Goal: Communication & Community: Answer question/provide support

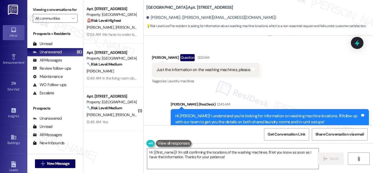
scroll to position [2735, 0]
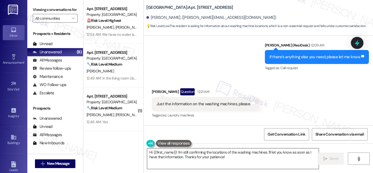
click at [245, 160] on textarea "Hi {{first_name}}! I'm still confirming the locations of the washing machines. …" at bounding box center [232, 158] width 171 height 20
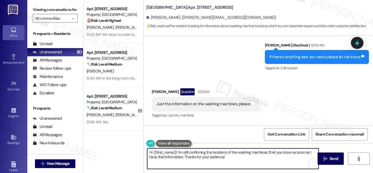
drag, startPoint x: 255, startPoint y: 159, endPoint x: 124, endPoint y: 147, distance: 132.1
click at [124, 146] on div "Apt. [STREET_ADDRESS] Property: [GEOGRAPHIC_DATA] 🚨 Risk Level: Highest The res…" at bounding box center [227, 86] width 289 height 173
click at [124, 146] on div "Apt. [STREET_ADDRESS] Property: [GEOGRAPHIC_DATA] 🚨 Risk Level: Highest The res…" at bounding box center [113, 86] width 60 height 173
drag, startPoint x: 232, startPoint y: 159, endPoint x: 136, endPoint y: 150, distance: 95.9
click at [136, 150] on div "Apt. [STREET_ADDRESS] Property: [GEOGRAPHIC_DATA] 🚨 Risk Level: Highest The res…" at bounding box center [227, 86] width 289 height 173
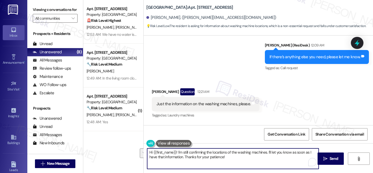
paste textarea "! Just wanted to give you a quick update—I checked, and the laundry rooms are b…"
type textarea "Hi! Just wanted to give you a quick update—I checked, and the laundry rooms are…"
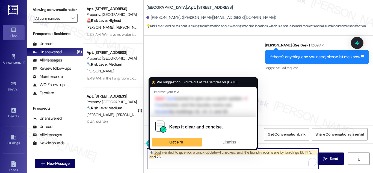
click at [156, 151] on textarea "Hi! Just wanted to give you a quick update—I checked, and the laundry rooms are…" at bounding box center [232, 158] width 171 height 20
click at [180, 158] on textarea "Hi! Just wanted to give you a quick update—I checked, and the laundry rooms are…" at bounding box center [232, 158] width 171 height 20
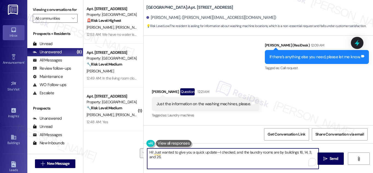
drag, startPoint x: 177, startPoint y: 158, endPoint x: 138, endPoint y: 150, distance: 39.5
click at [138, 150] on div "Apt. [STREET_ADDRESS] Property: [GEOGRAPHIC_DATA] 🚨 Risk Level: Highest The res…" at bounding box center [227, 86] width 289 height 173
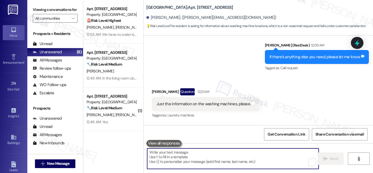
click at [205, 158] on textarea "To enrich screen reader interactions, please activate Accessibility in Grammarl…" at bounding box center [232, 158] width 171 height 20
paste textarea "Hello, quick update: after checking, I confirmed the laundry rooms are near bui…"
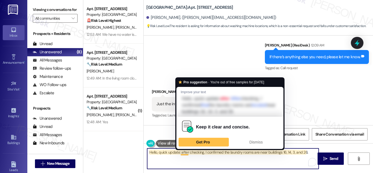
click at [182, 153] on textarea "Hello, quick update: after checking, I confirmed the laundry rooms are near bui…" at bounding box center [232, 158] width 171 height 20
click at [223, 163] on textarea "Hello, quick update: after checking, I confirmed the laundry rooms are near bui…" at bounding box center [232, 158] width 171 height 20
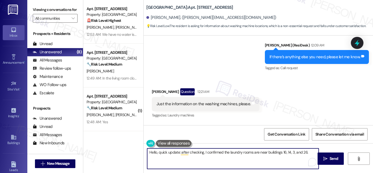
type textarea "Hello, quick update: after checking, I confirmed the laundry rooms are near bui…"
click at [213, 101] on div "Just the information on the washing machines, please." at bounding box center [203, 104] width 94 height 6
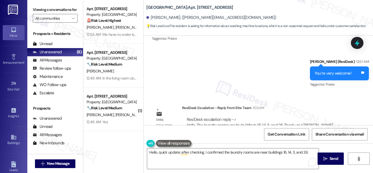
scroll to position [2991, 0]
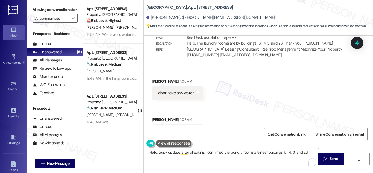
click at [173, 90] on div "I don't have any water.." at bounding box center [175, 93] width 38 height 6
copy div "I don't have any water.. Tags and notes Received via SMS"
click at [181, 128] on div "Need to take a shower." at bounding box center [175, 131] width 39 height 6
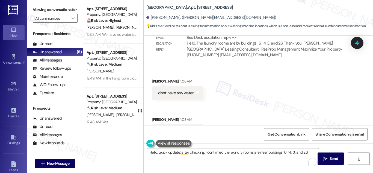
click at [181, 128] on div "Need to take a shower." at bounding box center [175, 131] width 39 height 6
copy div "Need to take a shower. Tags and notes"
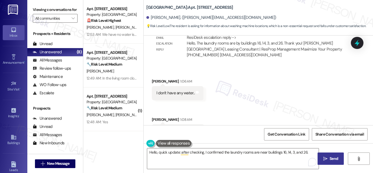
click at [332, 156] on span "Send" at bounding box center [333, 159] width 8 height 6
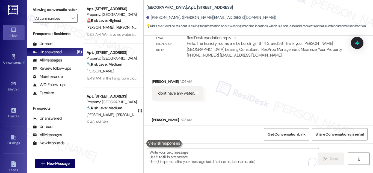
scroll to position [3029, 0]
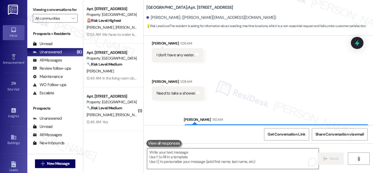
click at [194, 154] on textarea "To enrich screen reader interactions, please activate Accessibility in Grammarl…" at bounding box center [232, 158] width 171 height 20
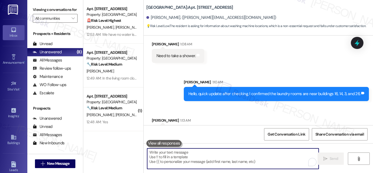
scroll to position [3067, 0]
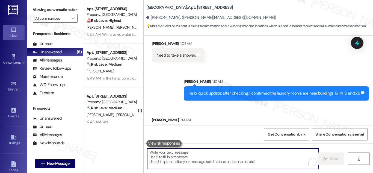
click at [195, 155] on textarea "To enrich screen reader interactions, please activate Accessibility in Grammarl…" at bounding box center [232, 158] width 171 height 20
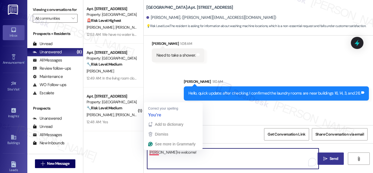
click at [153, 153] on textarea "Yuo're welcome!" at bounding box center [232, 158] width 171 height 20
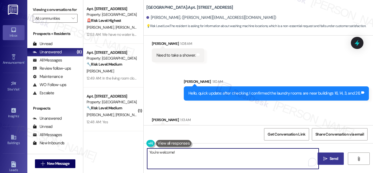
click at [185, 153] on textarea "You're welcome!" at bounding box center [232, 158] width 171 height 20
paste textarea "I hear you—that’s definitely inconvenient when you need to shower. Let’s get th…"
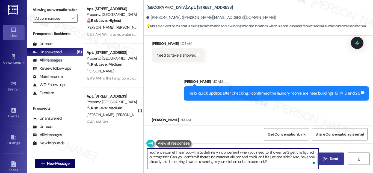
click at [192, 151] on textarea "You're welcome! I hear you—that’s definitely inconvenient when you need to show…" at bounding box center [232, 158] width 171 height 20
drag, startPoint x: 174, startPoint y: 152, endPoint x: 169, endPoint y: 157, distance: 6.9
click at [169, 157] on textarea "You're welcome! I hear you that’s definitely inconvenient when you need to show…" at bounding box center [232, 158] width 171 height 20
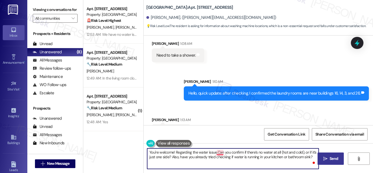
click at [219, 153] on textarea "You're welcome! Regarding the water issue,Can you confirm if there’s no water a…" at bounding box center [232, 158] width 171 height 20
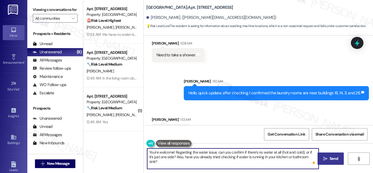
click at [175, 152] on textarea "You're welcome! Regarding the water issue, can you confirm if there’s no water …" at bounding box center [232, 158] width 171 height 20
click at [177, 152] on textarea "You're welcome! Regarding the water issue, can you confirm if there’s no water …" at bounding box center [232, 158] width 171 height 20
type textarea "You're welcome! Regarding the water issue, can you confirm if there’s no water …"
click at [331, 160] on span "Send" at bounding box center [333, 159] width 8 height 6
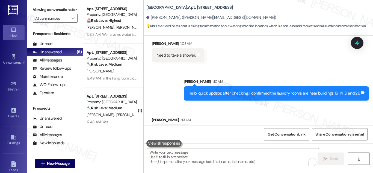
scroll to position [3111, 0]
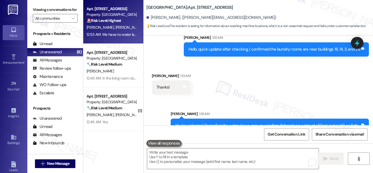
click at [113, 14] on div "Property: [GEOGRAPHIC_DATA]" at bounding box center [111, 15] width 50 height 6
type textarea "Fetching suggested responses. Please feel free to read through the conversation…"
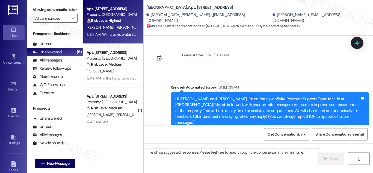
scroll to position [5512, 0]
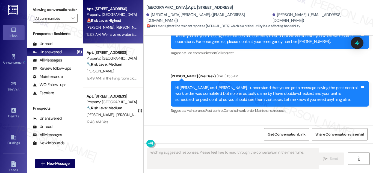
click at [214, 144] on div "We have no water is there something going on?" at bounding box center [197, 147] width 83 height 6
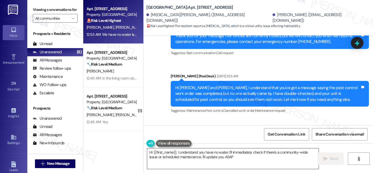
type textarea "Hi {{first_name}}, I understand you have no water. I'll immediately check if th…"
click at [202, 144] on div "We have no water is there something going on?" at bounding box center [197, 147] width 83 height 6
click at [203, 144] on div "We have no water is there something going on?" at bounding box center [197, 147] width 83 height 6
copy div "We have no water is there something going on? Tags and notes"
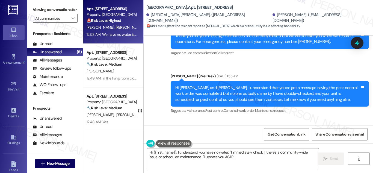
click at [273, 160] on textarea "Hi {{first_name}}, I understand you have no water. I'll immediately check if th…" at bounding box center [232, 158] width 171 height 20
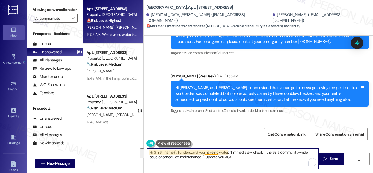
drag, startPoint x: 237, startPoint y: 158, endPoint x: 208, endPoint y: 152, distance: 30.1
click at [205, 152] on textarea "Hi {{first_name}}, I understand you have no water. I'll immediately check if th…" at bounding box center [232, 158] width 171 height 20
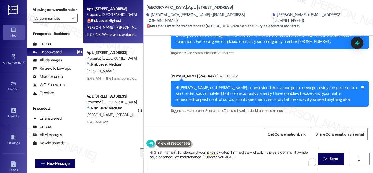
click at [172, 144] on div "We have no water is there something going on?" at bounding box center [197, 147] width 83 height 6
click at [233, 160] on textarea "Hi {{first_name}}, I understand you have no water. I'll immediately check if th…" at bounding box center [232, 158] width 171 height 20
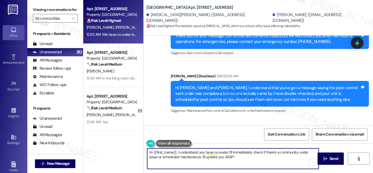
click at [266, 161] on textarea "Hi {{first_name}}, I understand you have no water. I'll immediately check if th…" at bounding box center [232, 158] width 171 height 20
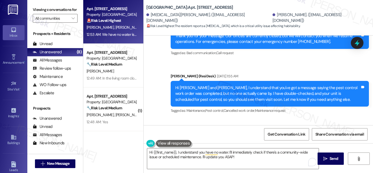
click at [195, 144] on div "We have no water is there something going on?" at bounding box center [197, 147] width 83 height 6
copy div "We have no water is there something going on? Tags and notes"
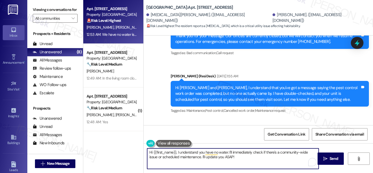
drag, startPoint x: 229, startPoint y: 155, endPoint x: 128, endPoint y: 147, distance: 100.7
click at [128, 147] on div "Apt. [STREET_ADDRESS] Property: [GEOGRAPHIC_DATA] 🚨 Risk Level: Highest The res…" at bounding box center [227, 86] width 289 height 173
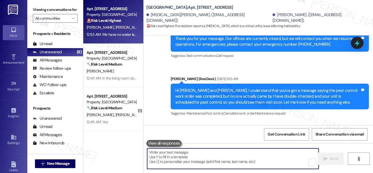
scroll to position [5512, 0]
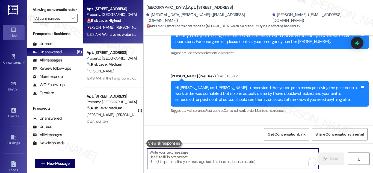
click at [204, 158] on textarea "To enrich screen reader interactions, please activate Accessibility in Grammarl…" at bounding box center [232, 158] width 171 height 20
paste textarea "[DATE] - Resident Engagement Support said: Hi! Thanks for reaching out. I'm rea…"
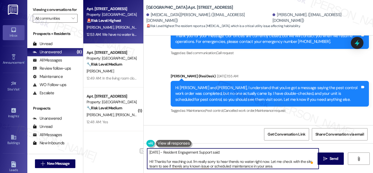
drag, startPoint x: 216, startPoint y: 152, endPoint x: 139, endPoint y: 147, distance: 77.9
click at [139, 147] on div "Apt. [STREET_ADDRESS] Property: [GEOGRAPHIC_DATA] 🚨 Risk Level: Highest The res…" at bounding box center [227, 86] width 289 height 173
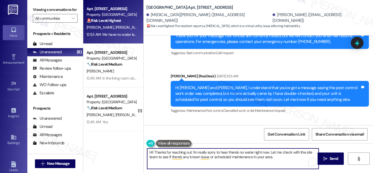
click at [287, 158] on textarea "Hi! Thanks for reaching out. I'm really sorry to hear there's no water right no…" at bounding box center [232, 158] width 171 height 20
drag, startPoint x: 290, startPoint y: 159, endPoint x: 271, endPoint y: 157, distance: 19.4
click at [285, 159] on textarea "Hi! Thanks for reaching out. I'm really sorry to hear there's no water right no…" at bounding box center [232, 158] width 171 height 20
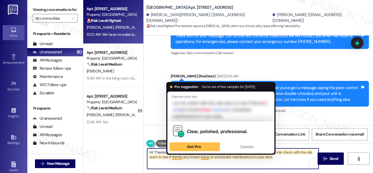
click at [176, 158] on textarea "Hi! Thanks for reaching out. I'm really sorry to hear there's no water right no…" at bounding box center [232, 158] width 171 height 20
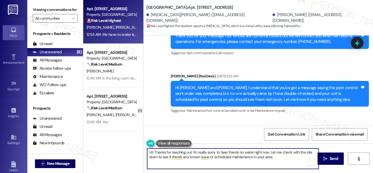
click at [258, 165] on textarea "Hi! Thanks for reaching out. I'm really sorry to hear there's no water right no…" at bounding box center [232, 158] width 171 height 20
click at [277, 159] on textarea "Hi! Thanks for reaching out. I'm really sorry to hear there's no water right no…" at bounding box center [232, 158] width 171 height 20
click at [193, 162] on textarea "Hi! Thanks for reaching out. I'm really sorry to hear there's no water right no…" at bounding box center [232, 158] width 171 height 20
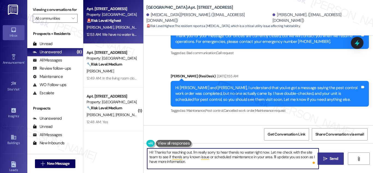
type textarea "Hi! Thanks for reaching out. I'm really sorry to hear there's no water right no…"
click at [333, 156] on span "Send" at bounding box center [333, 159] width 8 height 6
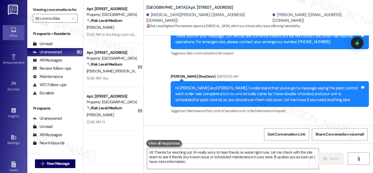
scroll to position [5561, 0]
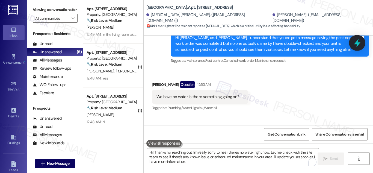
click at [358, 43] on icon at bounding box center [357, 43] width 7 height 8
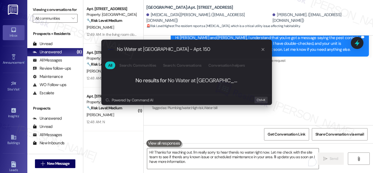
type input "No Water at [GEOGRAPHIC_DATA] - Apt. 1509"
drag, startPoint x: 205, startPoint y: 48, endPoint x: 153, endPoint y: 50, distance: 52.7
click at [117, 40] on div ".cls-1{fill:#0a055f;}.cls-2{fill:#0cc4c4;} resideskLogoBlueOrange No Water at […" at bounding box center [186, 49] width 171 height 19
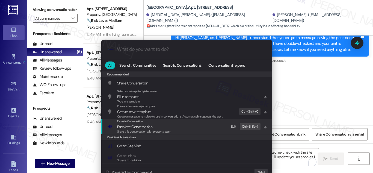
click at [144, 129] on div "Escalate Conversation Escalate Conversation Share this conversation with proper…" at bounding box center [144, 126] width 54 height 15
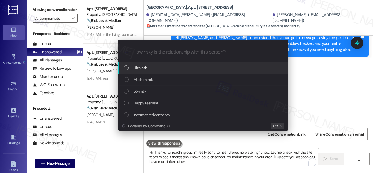
click at [140, 70] on span "High risk" at bounding box center [139, 68] width 13 height 6
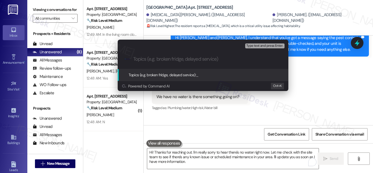
paste input "No Water at [GEOGRAPHIC_DATA] - Apt. 1509"
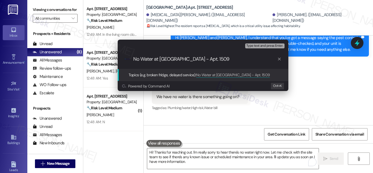
type input "No Water at [GEOGRAPHIC_DATA] - Apt. 1509"
click at [157, 74] on span "Topics (e.g. broken fridge, delayed service):" at bounding box center [163, 74] width 68 height 5
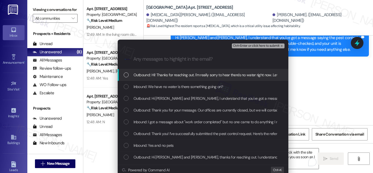
click at [163, 75] on span "Outbound: Hi! Thanks for reaching out. I'm really sorry to hear there's no wate…" at bounding box center [325, 75] width 384 height 6
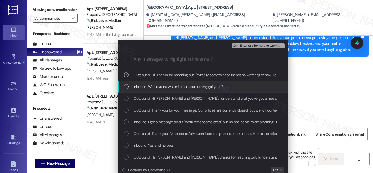
click at [158, 87] on span "Inbound: We have no water is there something going on?" at bounding box center [177, 86] width 89 height 6
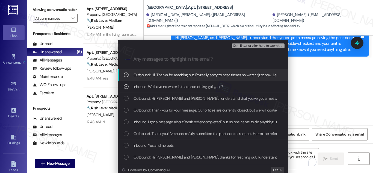
click at [267, 45] on span "Ctrl+Enter or click here to submit" at bounding box center [256, 46] width 47 height 4
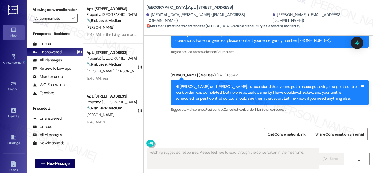
scroll to position [5511, 0]
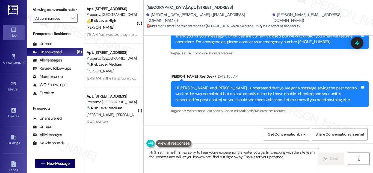
type textarea "Hi {{first_name}}! I'm so sorry to hear you're experiencing a water outage. I'm…"
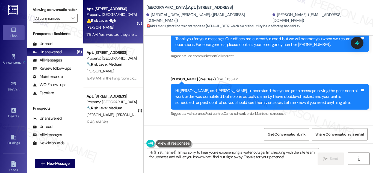
scroll to position [5488, 0]
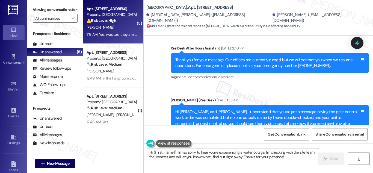
click at [114, 16] on div "Property: [GEOGRAPHIC_DATA]" at bounding box center [111, 15] width 50 height 6
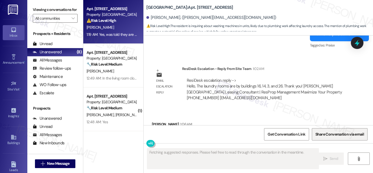
scroll to position [3338, 0]
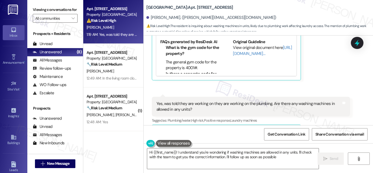
type textarea "Hi {{first_name}}! I understand you're wondering if washing machines are allowe…"
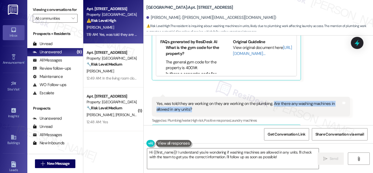
drag, startPoint x: 270, startPoint y: 86, endPoint x: 286, endPoint y: 91, distance: 16.7
click at [286, 101] on div "Yes, was told they are working on they are working on the plumbing. Are there a…" at bounding box center [248, 107] width 185 height 12
copy div "Are there any washing machines in allowed in any units?"
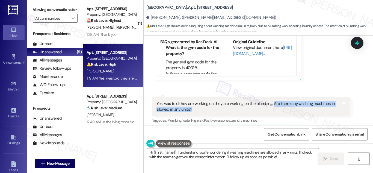
click at [262, 156] on textarea "Hi {{first_name}}! I understand you're wondering if washing machines are allowe…" at bounding box center [232, 158] width 171 height 20
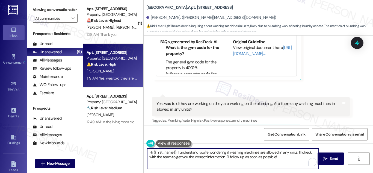
click at [262, 156] on textarea "Hi {{first_name}}! I understand you're wondering if washing machines are allowe…" at bounding box center [232, 158] width 171 height 20
click at [280, 151] on textarea "Hi {{first_name}}! I understand you're wondering if washing machines are allowe…" at bounding box center [232, 158] width 171 height 20
click at [273, 101] on div "Yes, was told they are working on they are working on the plumbing. Are there a…" at bounding box center [248, 107] width 185 height 12
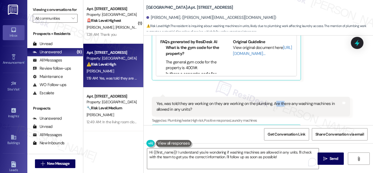
drag, startPoint x: 273, startPoint y: 85, endPoint x: 279, endPoint y: 88, distance: 6.8
click at [279, 101] on div "Yes, was told they are working on they are working on the plumbing. Are there a…" at bounding box center [248, 107] width 185 height 12
drag, startPoint x: 269, startPoint y: 85, endPoint x: 267, endPoint y: 92, distance: 7.9
click at [267, 101] on div "Yes, was told they are working on they are working on the plumbing. Are there a…" at bounding box center [248, 107] width 185 height 12
copy div "Are there any washing machines in allowed in any units?"
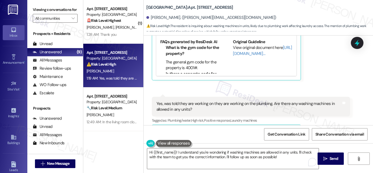
click at [218, 101] on div "Yes, was told they are working on they are working on the plumbing. Are there a…" at bounding box center [248, 107] width 185 height 12
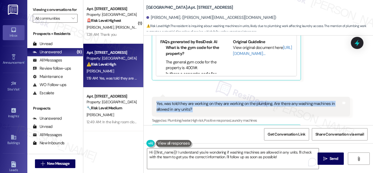
click at [218, 101] on div "Yes, was told they are working on they are working on the plumbing. Are there a…" at bounding box center [248, 107] width 185 height 12
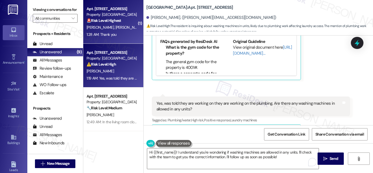
click at [111, 21] on strong "🚨 Risk Level: Highest" at bounding box center [103, 20] width 35 height 5
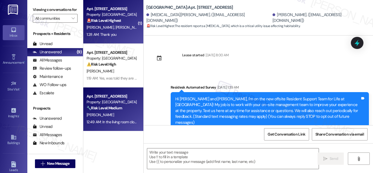
scroll to position [5682, 0]
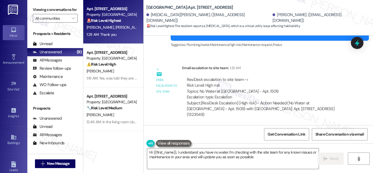
type textarea "Hi {{first_name}}, I understand you have no water. I'm checking with the site t…"
